Goal: Task Accomplishment & Management: Use online tool/utility

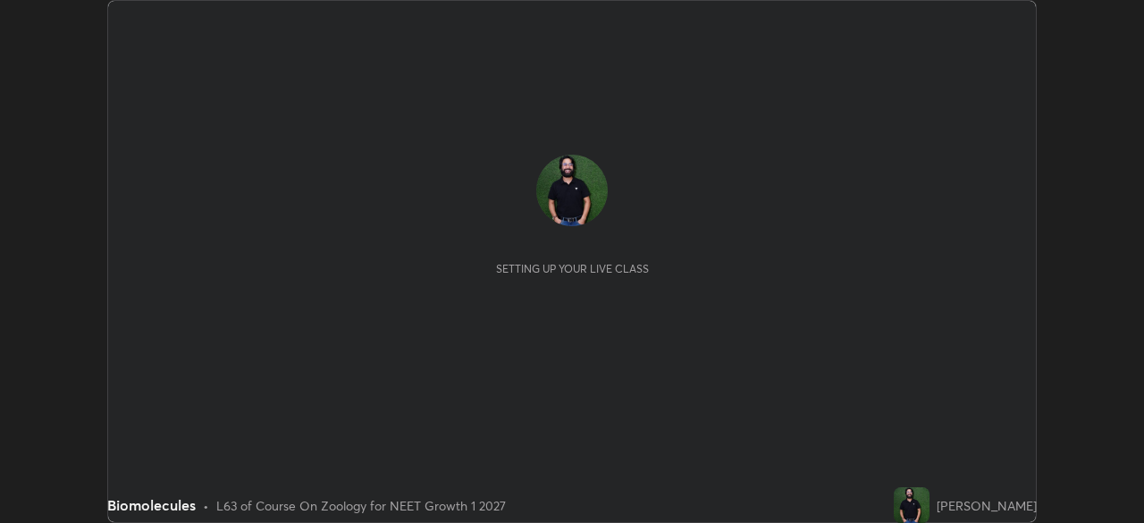
scroll to position [523, 1143]
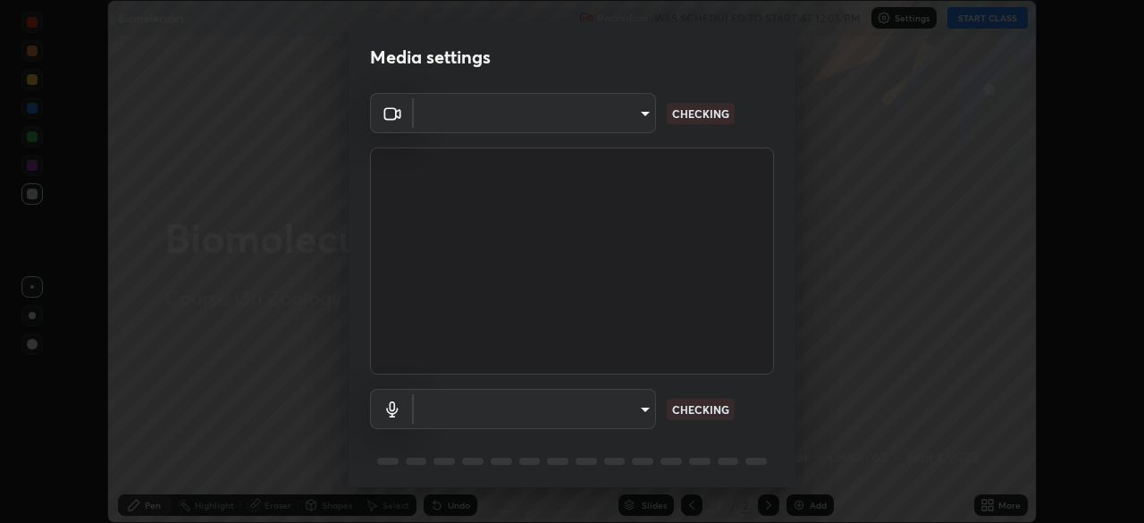
type input "f214d892c1ea21fc9911be358f21603cf7c671268a3f3fdd0c8c81d5790bf436"
type input "default"
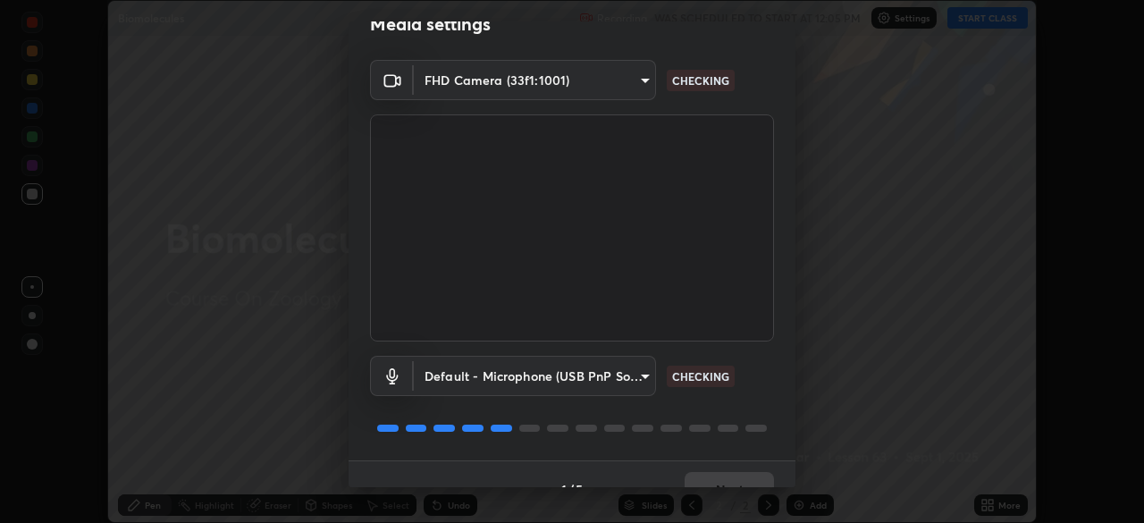
scroll to position [63, 0]
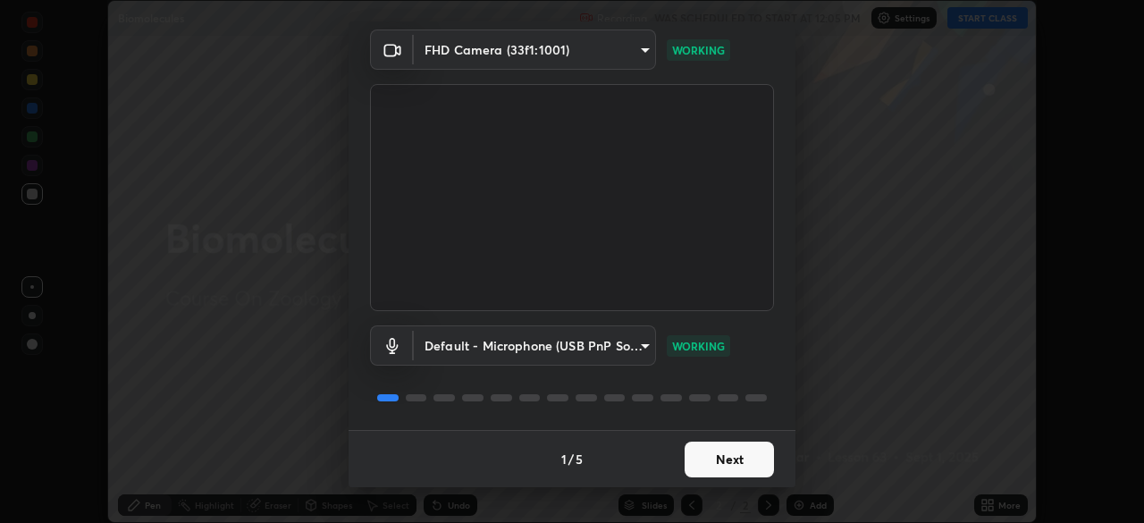
click at [728, 464] on button "Next" at bounding box center [729, 460] width 89 height 36
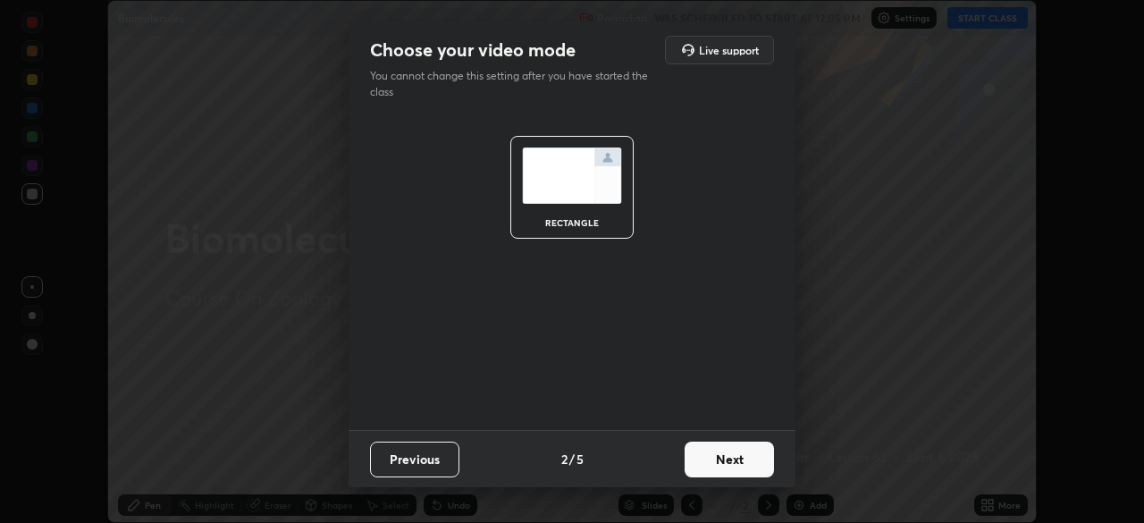
scroll to position [0, 0]
click at [735, 464] on button "Next" at bounding box center [729, 460] width 89 height 36
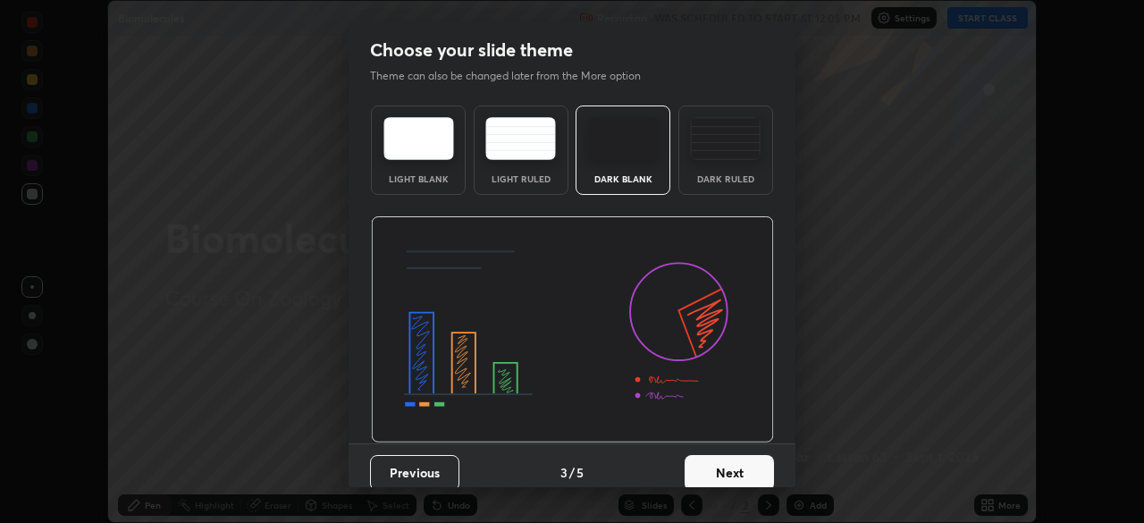
scroll to position [13, 0]
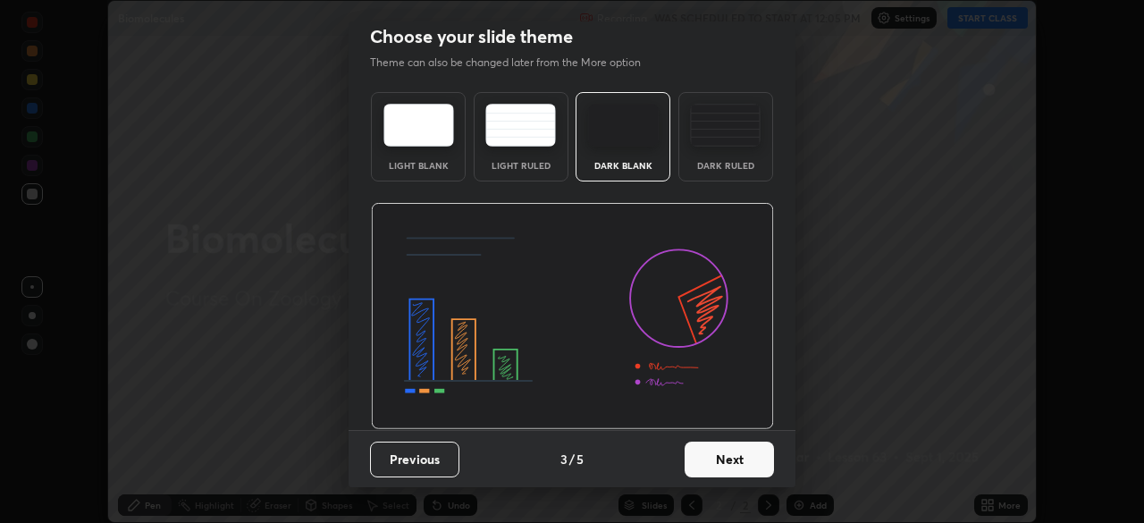
click at [732, 459] on button "Next" at bounding box center [729, 460] width 89 height 36
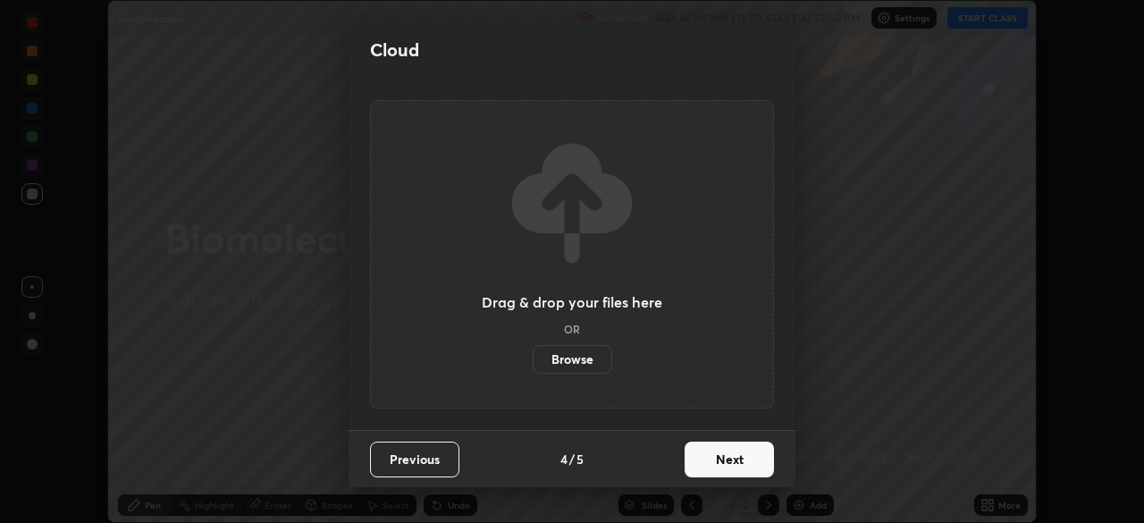
click at [732, 459] on button "Next" at bounding box center [729, 460] width 89 height 36
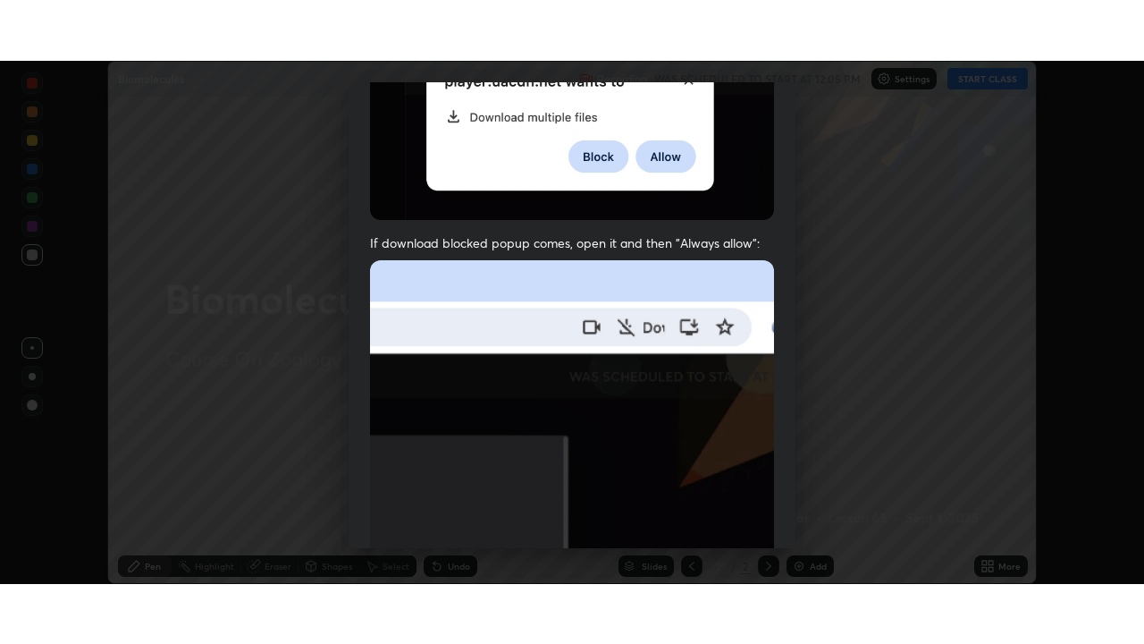
scroll to position [428, 0]
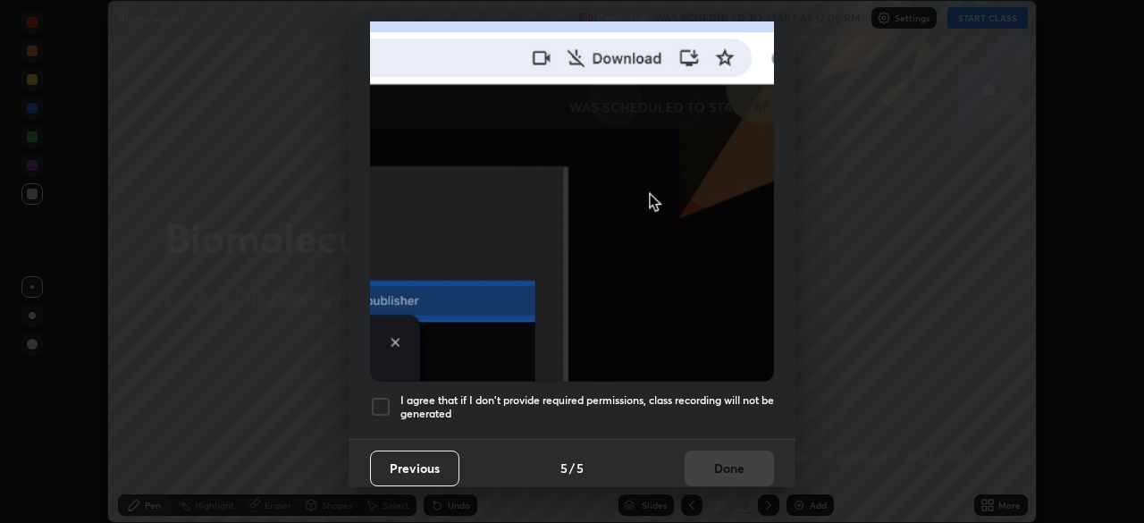
click at [383, 398] on div at bounding box center [380, 406] width 21 height 21
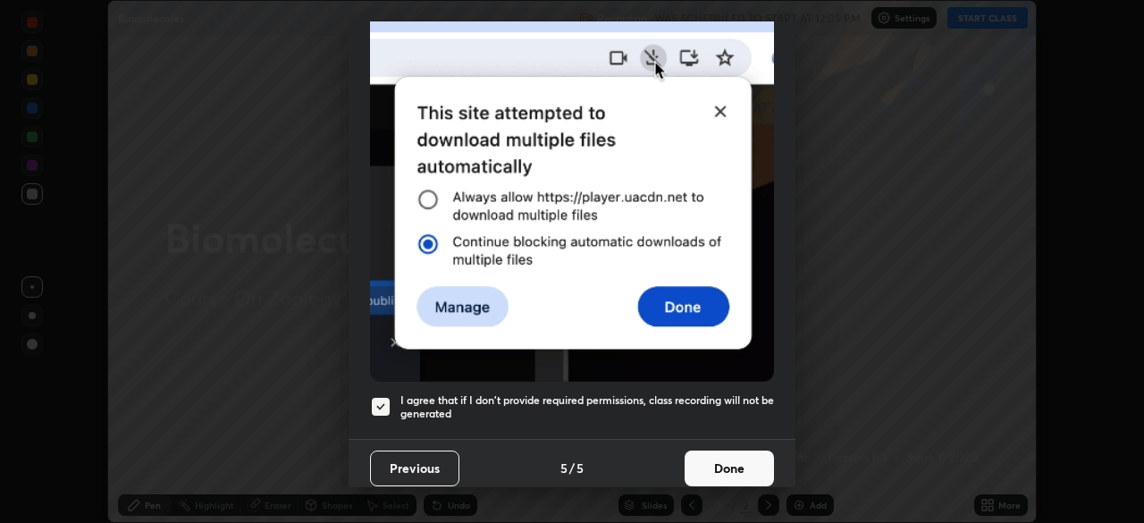
click at [740, 463] on button "Done" at bounding box center [729, 469] width 89 height 36
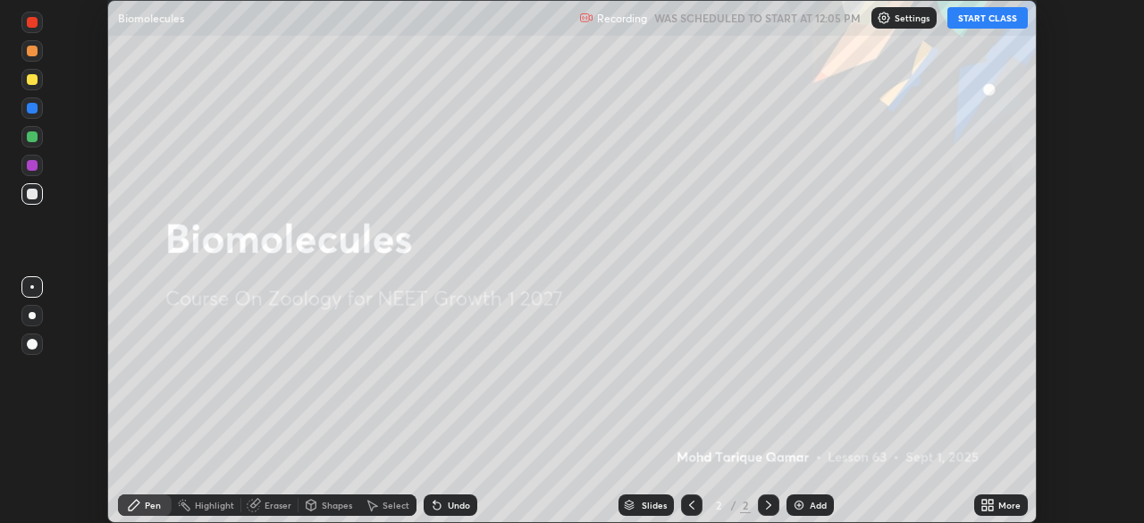
click at [1005, 508] on div "More" at bounding box center [1010, 505] width 22 height 9
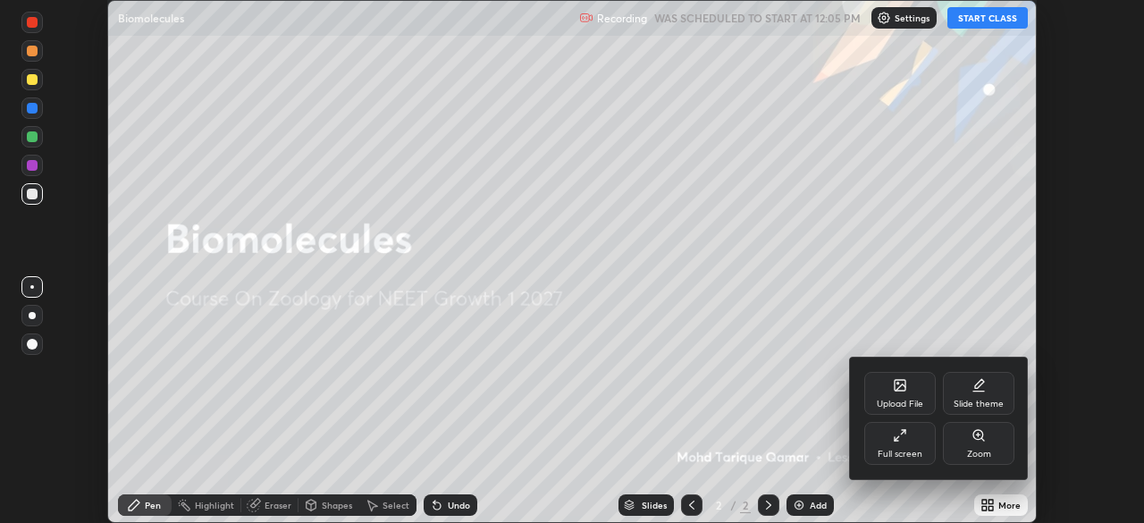
click at [891, 439] on div "Full screen" at bounding box center [900, 443] width 72 height 43
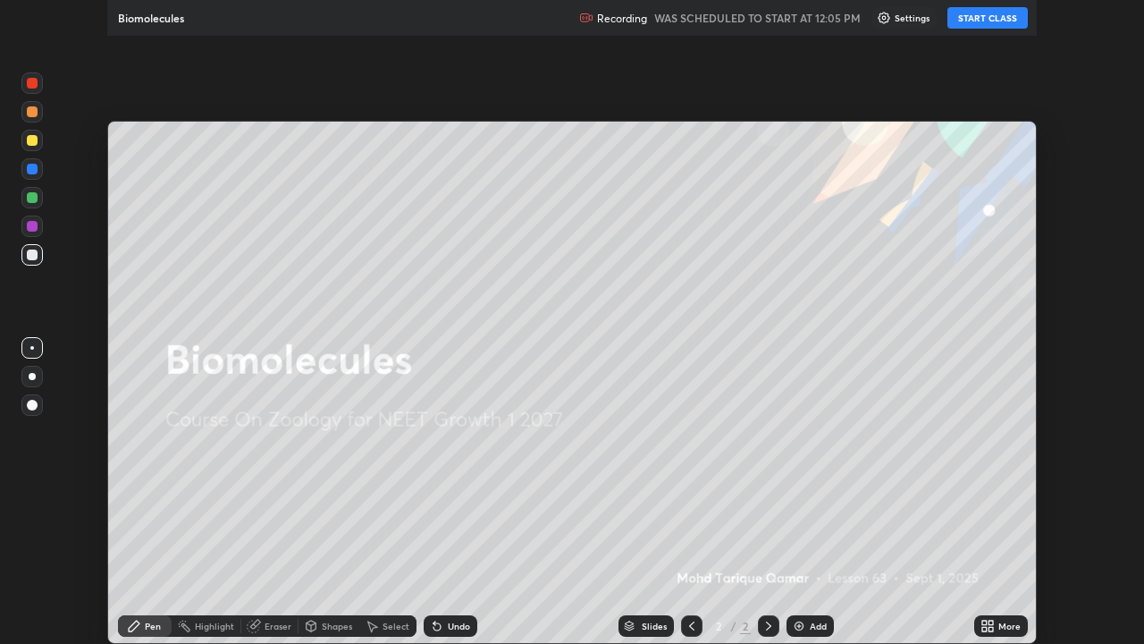
scroll to position [644, 1144]
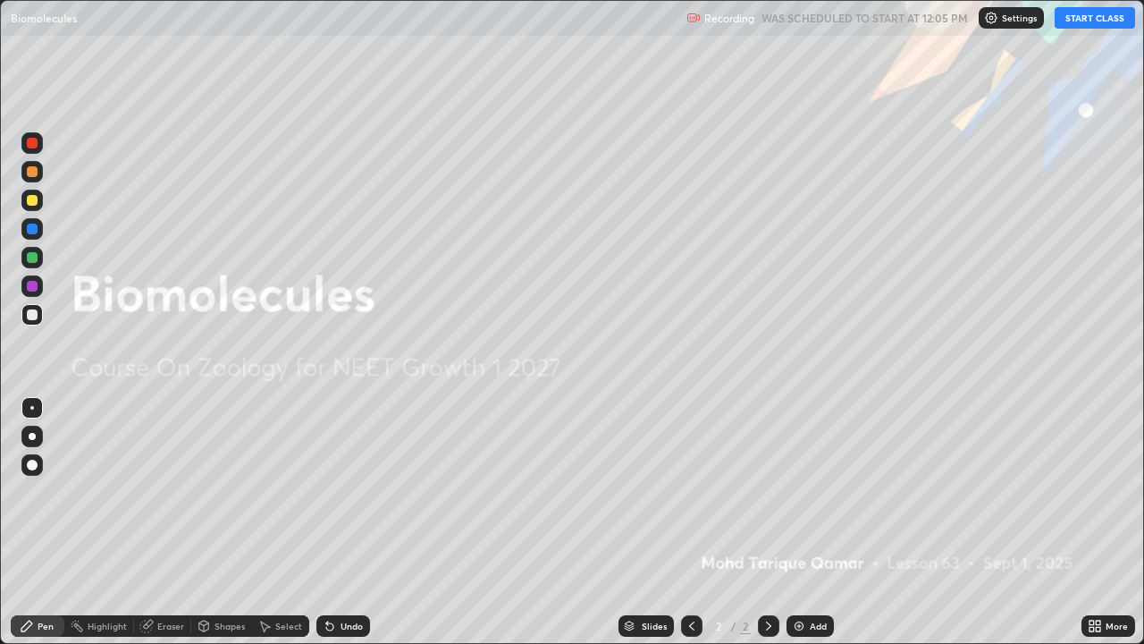
click at [1087, 16] on button "START CLASS" at bounding box center [1095, 17] width 80 height 21
